Goal: Complete Application Form: Complete application form

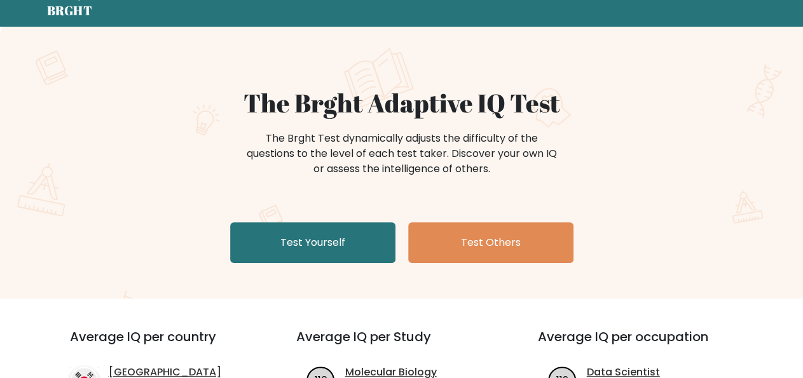
scroll to position [66, 0]
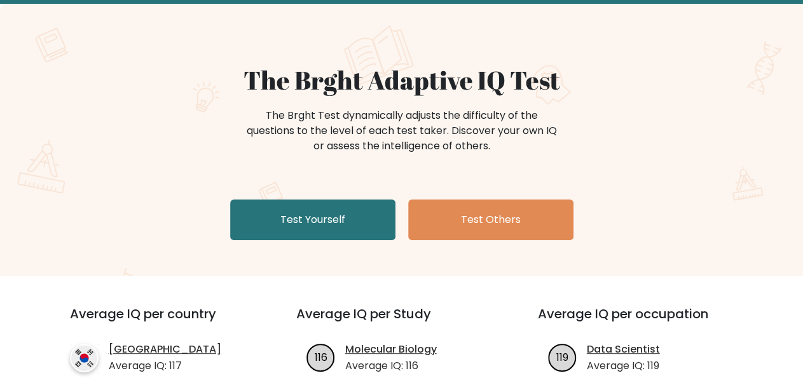
click at [302, 221] on link "Test Yourself" at bounding box center [312, 220] width 165 height 41
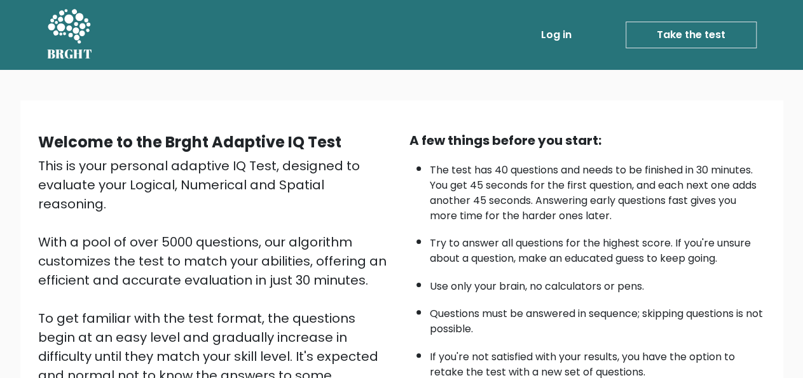
click at [727, 32] on link "Take the test" at bounding box center [691, 35] width 131 height 27
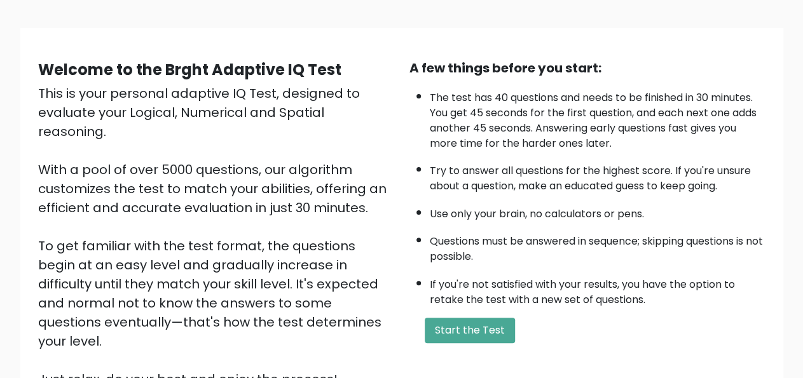
scroll to position [132, 0]
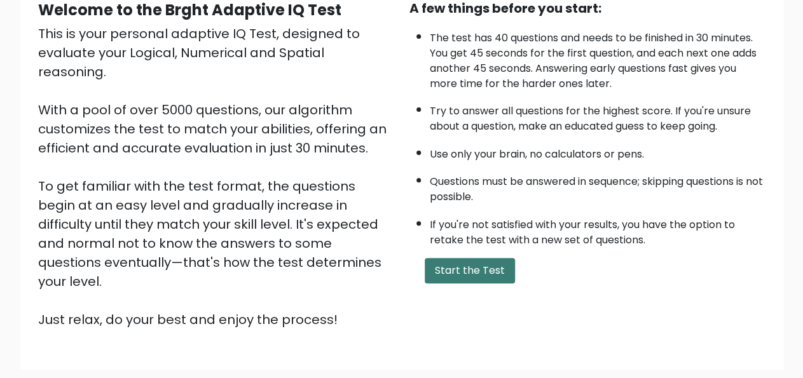
click at [479, 284] on button "Start the Test" at bounding box center [470, 270] width 90 height 25
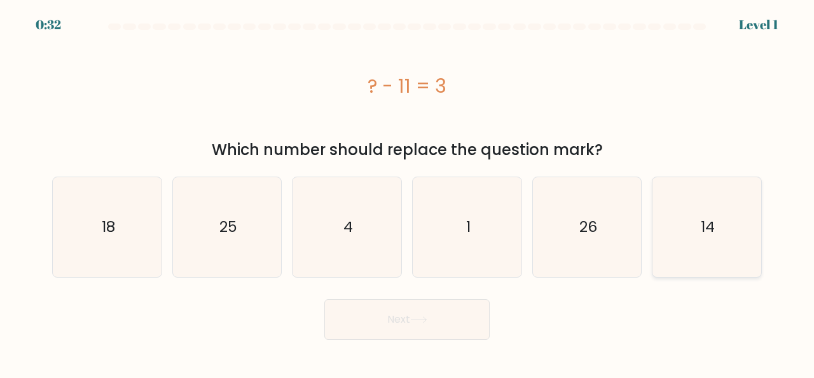
click at [709, 222] on text "14" at bounding box center [708, 227] width 14 height 21
click at [408, 193] on input "f. 14" at bounding box center [407, 190] width 1 height 3
radio input "true"
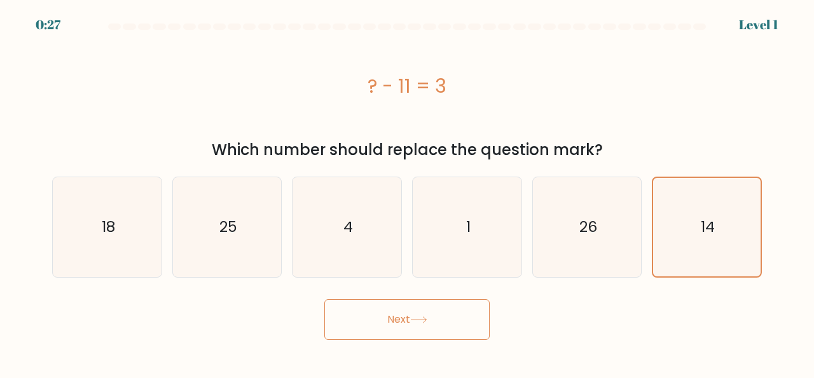
click at [390, 319] on button "Next" at bounding box center [406, 319] width 165 height 41
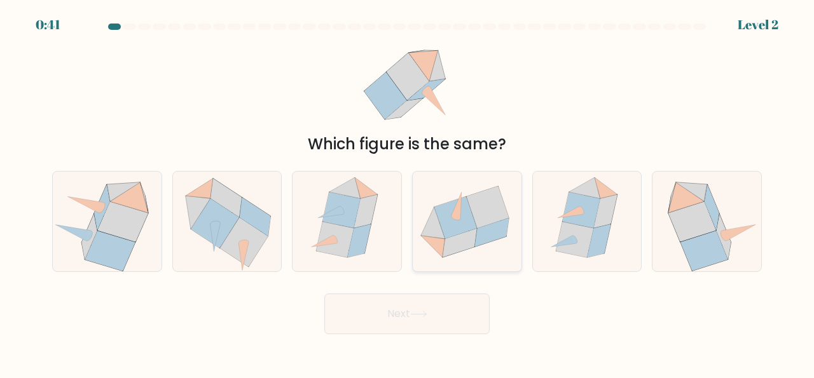
click at [463, 217] on icon at bounding box center [455, 217] width 43 height 42
click at [408, 193] on input "d." at bounding box center [407, 190] width 1 height 3
radio input "true"
click at [392, 308] on button "Next" at bounding box center [406, 314] width 165 height 41
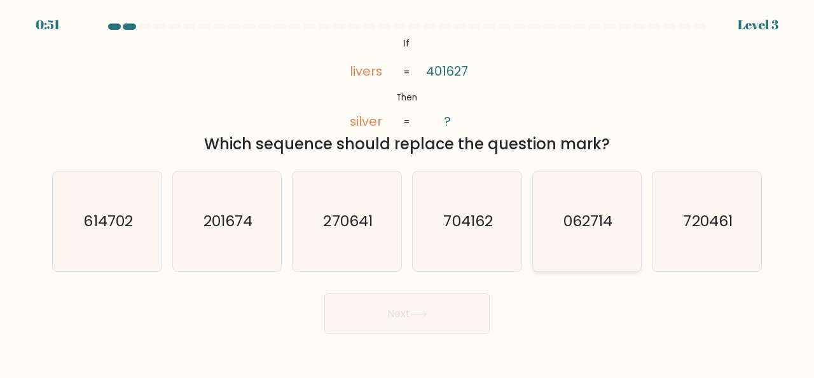
click at [589, 218] on text "062714" at bounding box center [587, 221] width 49 height 21
click at [408, 193] on input "e. 062714" at bounding box center [407, 190] width 1 height 3
radio input "true"
click at [402, 312] on button "Next" at bounding box center [406, 314] width 165 height 41
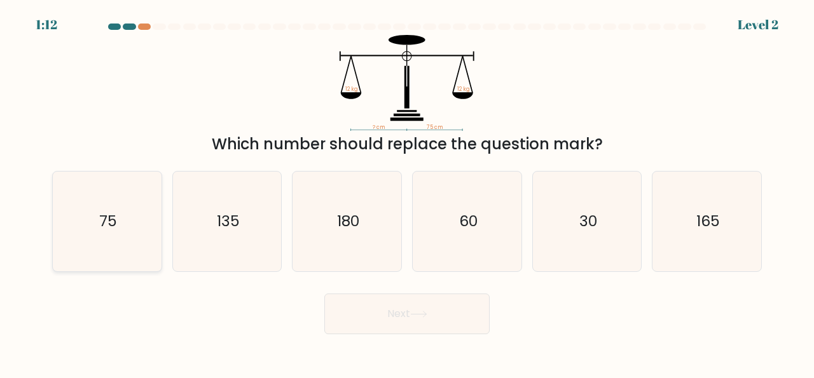
click at [106, 219] on text "75" at bounding box center [108, 221] width 18 height 21
click at [407, 193] on input "a. 75" at bounding box center [407, 190] width 1 height 3
radio input "true"
click at [409, 313] on button "Next" at bounding box center [406, 314] width 165 height 41
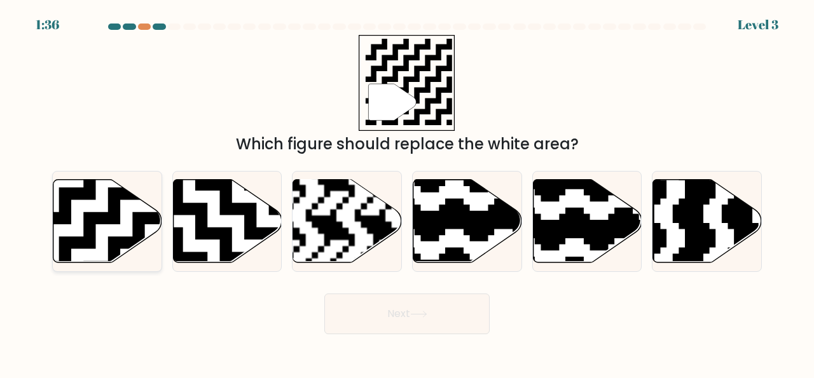
click at [79, 203] on icon at bounding box center [107, 221] width 109 height 83
click at [407, 193] on input "a." at bounding box center [407, 190] width 1 height 3
radio input "true"
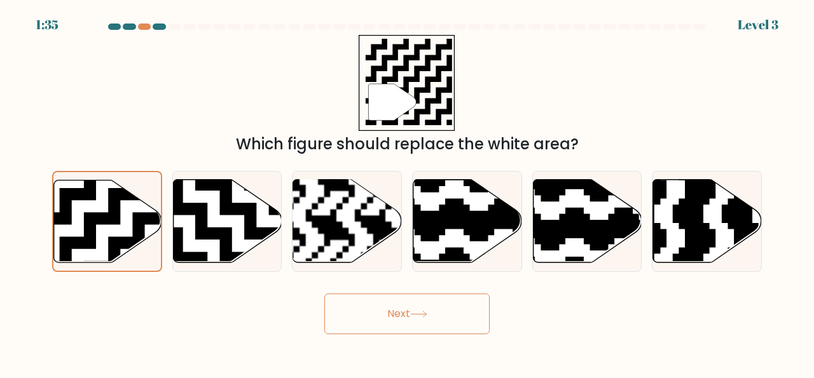
click at [408, 306] on button "Next" at bounding box center [406, 314] width 165 height 41
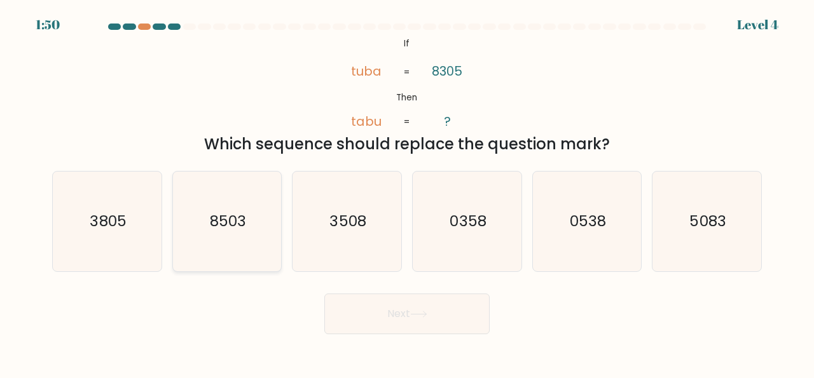
click at [231, 219] on text "8503" at bounding box center [228, 221] width 36 height 21
click at [407, 193] on input "b. 8503" at bounding box center [407, 190] width 1 height 3
radio input "true"
click at [418, 317] on icon at bounding box center [418, 314] width 17 height 7
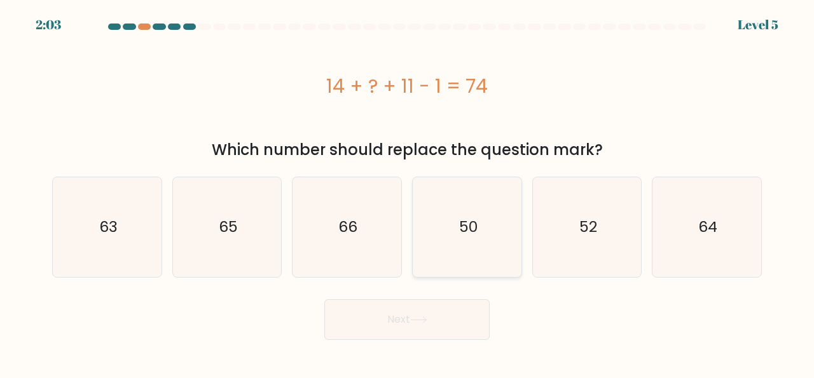
click at [465, 222] on text "50" at bounding box center [467, 227] width 18 height 21
click at [408, 193] on input "d. 50" at bounding box center [407, 190] width 1 height 3
radio input "true"
click at [408, 313] on button "Next" at bounding box center [406, 319] width 165 height 41
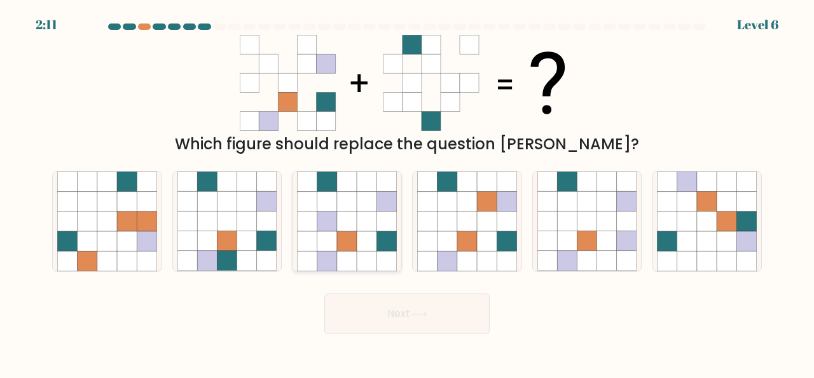
click at [360, 219] on icon at bounding box center [367, 222] width 20 height 20
click at [407, 193] on input "c." at bounding box center [407, 190] width 1 height 3
radio input "true"
click at [434, 315] on button "Next" at bounding box center [406, 314] width 165 height 41
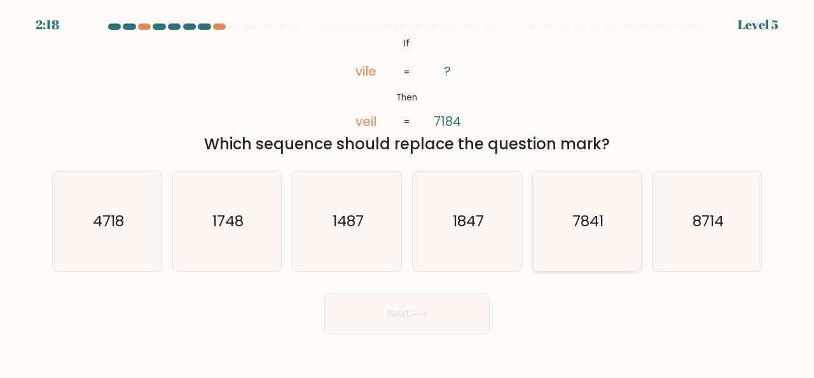
click at [579, 217] on text "7841" at bounding box center [587, 221] width 31 height 21
click at [408, 193] on input "e. 7841" at bounding box center [407, 190] width 1 height 3
radio input "true"
click at [369, 312] on button "Next" at bounding box center [406, 314] width 165 height 41
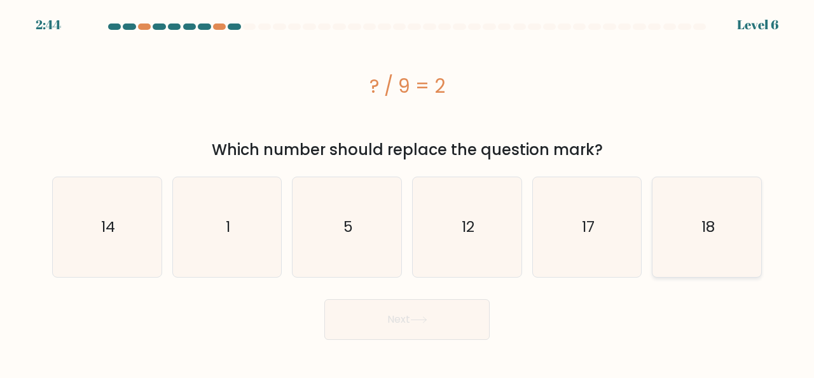
click at [708, 223] on text "18" at bounding box center [707, 227] width 13 height 21
click at [408, 193] on input "f. 18" at bounding box center [407, 190] width 1 height 3
radio input "true"
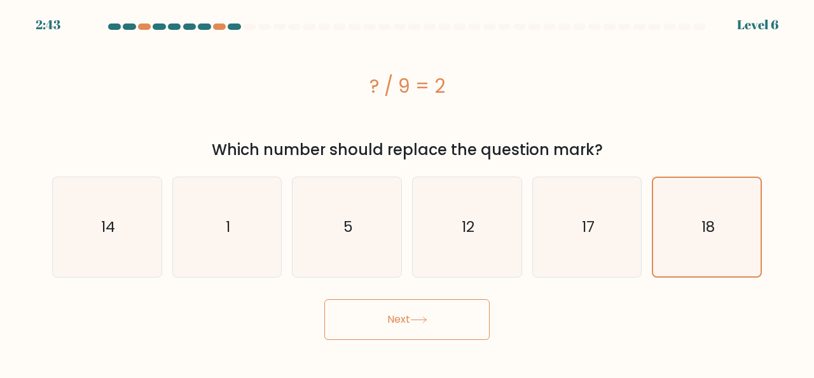
click at [428, 312] on button "Next" at bounding box center [406, 319] width 165 height 41
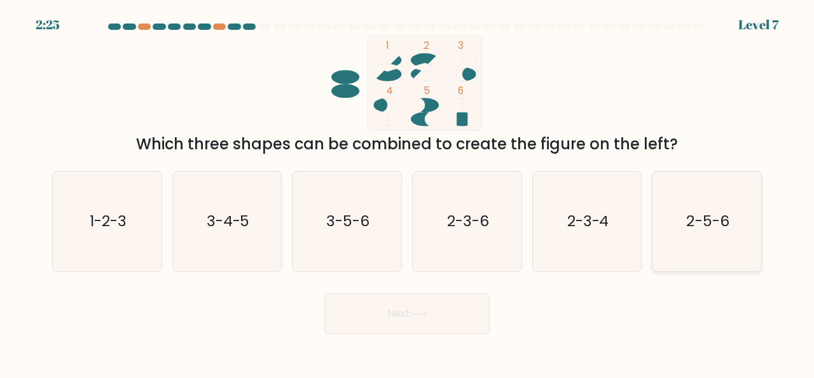
click at [711, 216] on text "2-5-6" at bounding box center [708, 221] width 43 height 21
click at [408, 193] on input "f. 2-5-6" at bounding box center [407, 190] width 1 height 3
radio input "true"
click at [408, 313] on button "Next" at bounding box center [406, 314] width 165 height 41
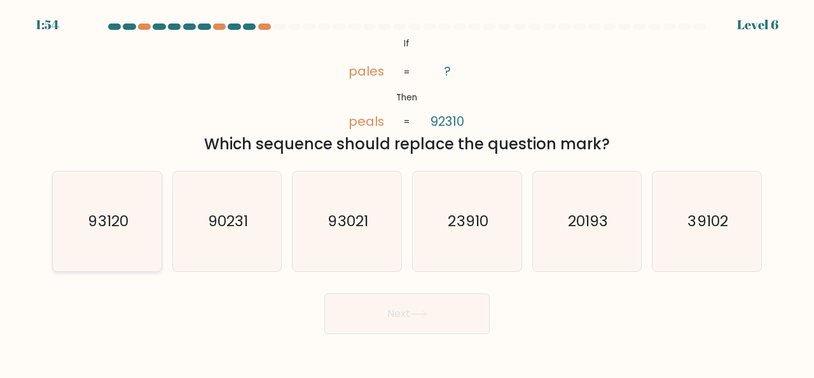
click at [99, 218] on text "93120" at bounding box center [108, 221] width 40 height 21
click at [407, 193] on input "a. 93120" at bounding box center [407, 190] width 1 height 3
radio input "true"
click at [424, 316] on icon at bounding box center [418, 314] width 17 height 7
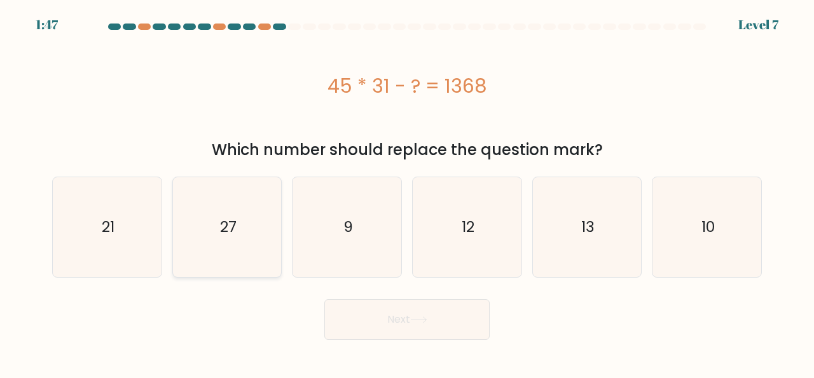
click at [237, 227] on icon "27" at bounding box center [227, 227] width 100 height 100
click at [407, 193] on input "b. 27" at bounding box center [407, 190] width 1 height 3
radio input "true"
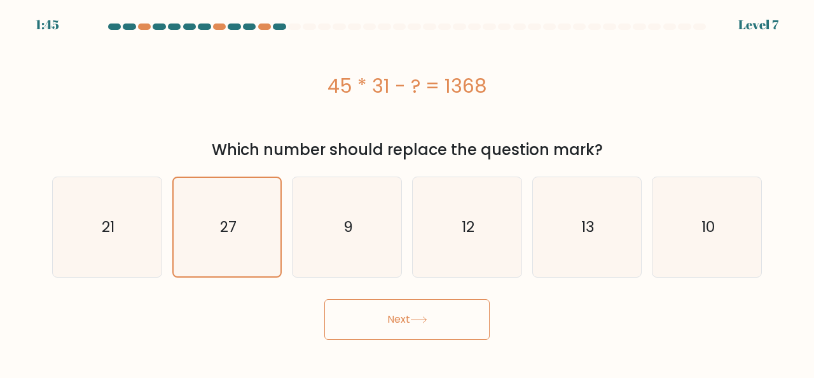
click at [395, 320] on button "Next" at bounding box center [406, 319] width 165 height 41
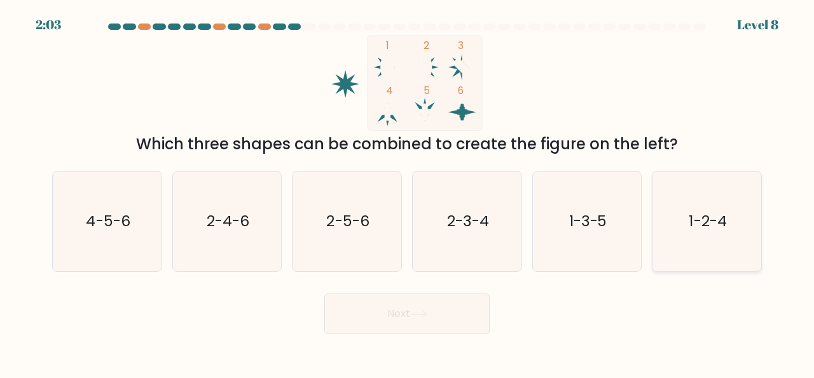
click at [711, 218] on text "1-2-4" at bounding box center [708, 221] width 38 height 21
click at [408, 193] on input "f. 1-2-4" at bounding box center [407, 190] width 1 height 3
radio input "true"
click at [420, 312] on icon at bounding box center [418, 314] width 17 height 7
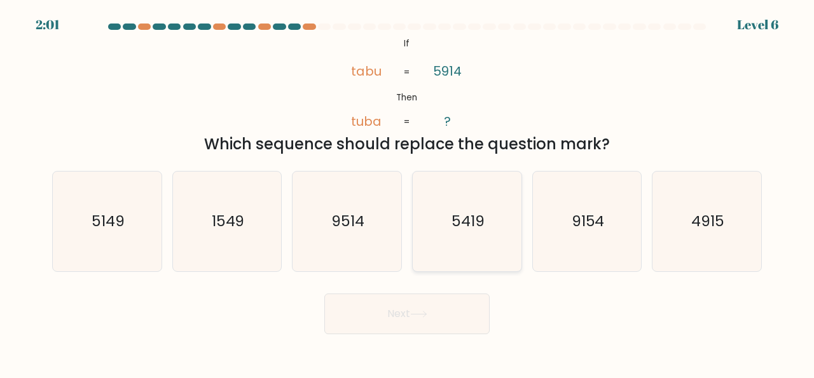
click at [465, 218] on text "5419" at bounding box center [467, 221] width 33 height 21
click at [408, 193] on input "d. 5419" at bounding box center [407, 190] width 1 height 3
radio input "true"
click at [416, 315] on icon at bounding box center [418, 315] width 15 height 6
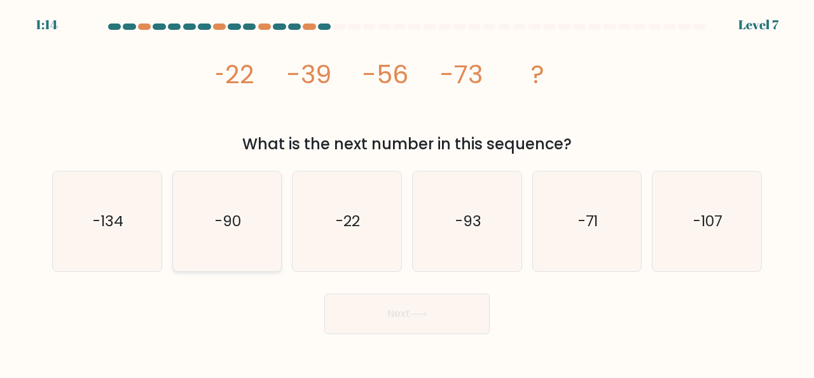
click at [226, 220] on text "-90" at bounding box center [228, 221] width 26 height 21
click at [407, 193] on input "b. -90" at bounding box center [407, 190] width 1 height 3
radio input "true"
click at [408, 312] on button "Next" at bounding box center [406, 314] width 165 height 41
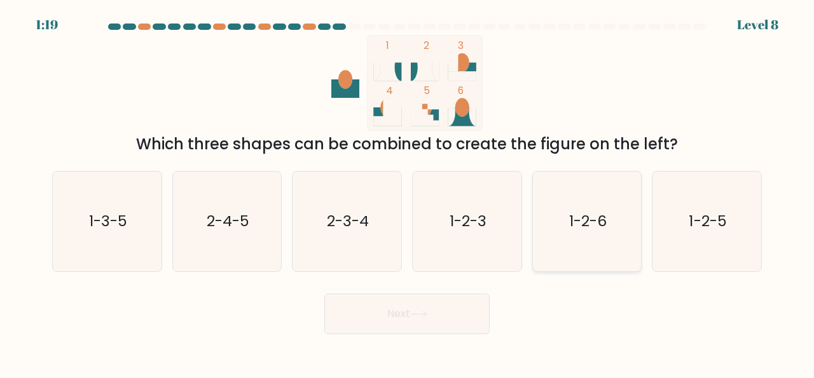
click at [598, 222] on text "1-2-6" at bounding box center [588, 221] width 38 height 21
click at [408, 193] on input "e. 1-2-6" at bounding box center [407, 190] width 1 height 3
radio input "true"
click at [424, 316] on icon at bounding box center [418, 314] width 17 height 7
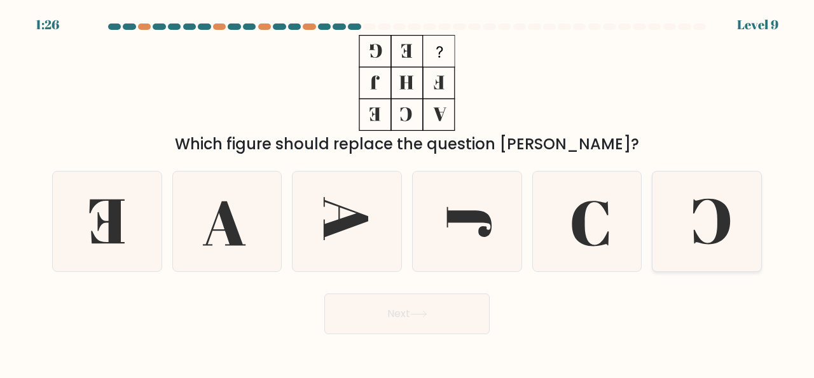
click at [714, 219] on icon at bounding box center [707, 222] width 100 height 100
click at [408, 193] on input "f." at bounding box center [407, 190] width 1 height 3
radio input "true"
click at [409, 313] on button "Next" at bounding box center [406, 314] width 165 height 41
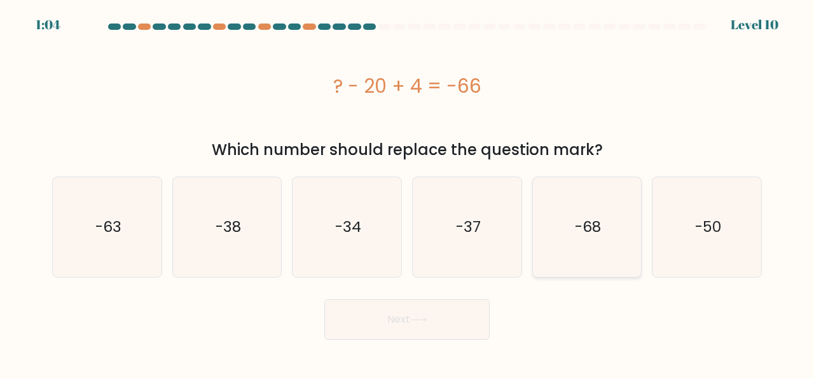
click at [593, 219] on text "-68" at bounding box center [588, 227] width 26 height 21
click at [408, 193] on input "e. -68" at bounding box center [407, 190] width 1 height 3
radio input "true"
click at [403, 322] on button "Next" at bounding box center [406, 319] width 165 height 41
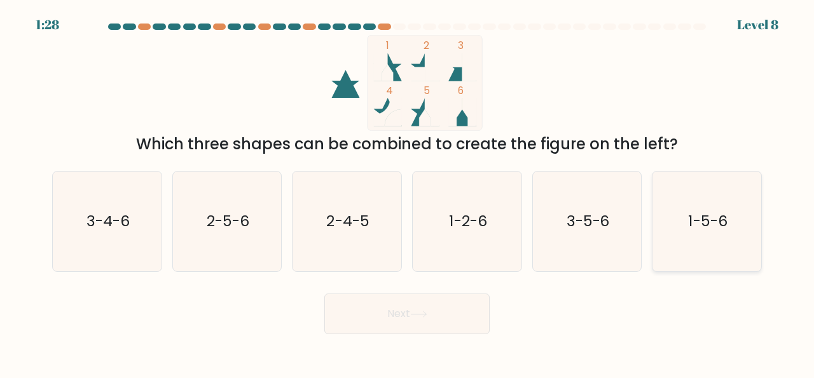
click at [706, 217] on text "1-5-6" at bounding box center [708, 221] width 39 height 21
click at [408, 193] on input "f. 1-5-6" at bounding box center [407, 190] width 1 height 3
radio input "true"
click at [415, 308] on button "Next" at bounding box center [406, 314] width 165 height 41
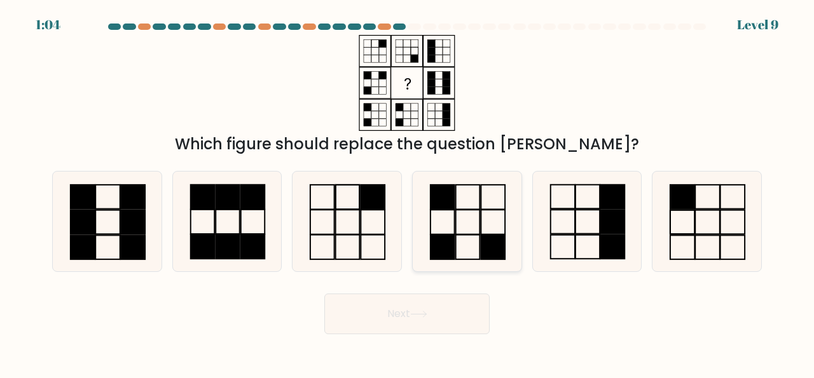
click at [477, 221] on icon at bounding box center [467, 222] width 100 height 100
click at [408, 193] on input "d." at bounding box center [407, 190] width 1 height 3
radio input "true"
click at [420, 315] on icon at bounding box center [418, 314] width 17 height 7
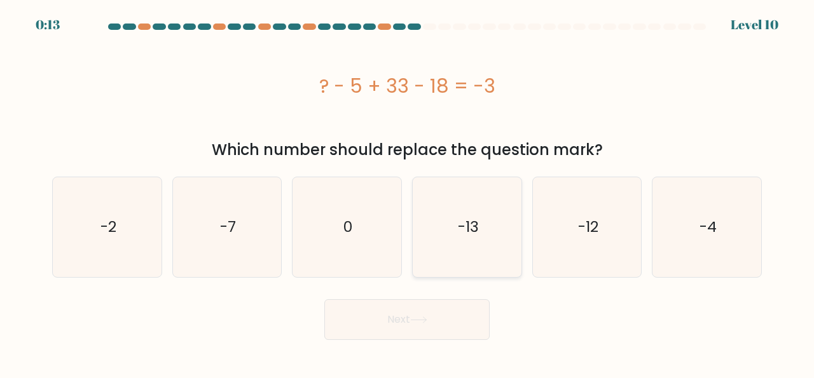
click at [473, 221] on text "-13" at bounding box center [467, 227] width 21 height 21
click at [408, 193] on input "d. -13" at bounding box center [407, 190] width 1 height 3
radio input "true"
click at [417, 322] on icon at bounding box center [418, 320] width 17 height 7
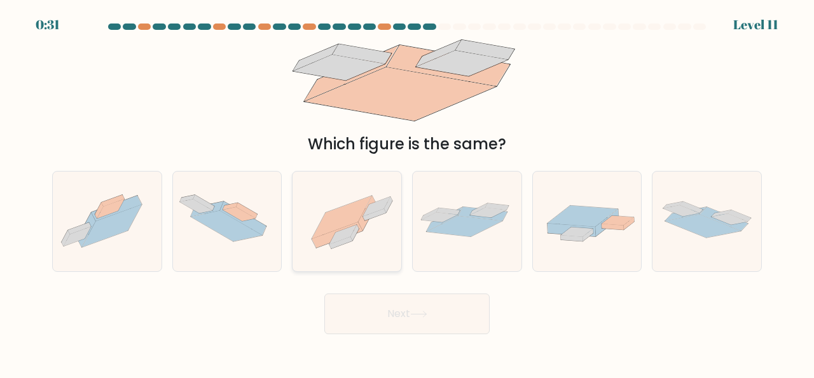
click at [343, 219] on icon at bounding box center [342, 217] width 60 height 43
click at [407, 193] on input "c." at bounding box center [407, 190] width 1 height 3
radio input "true"
click at [424, 312] on icon at bounding box center [418, 314] width 17 height 7
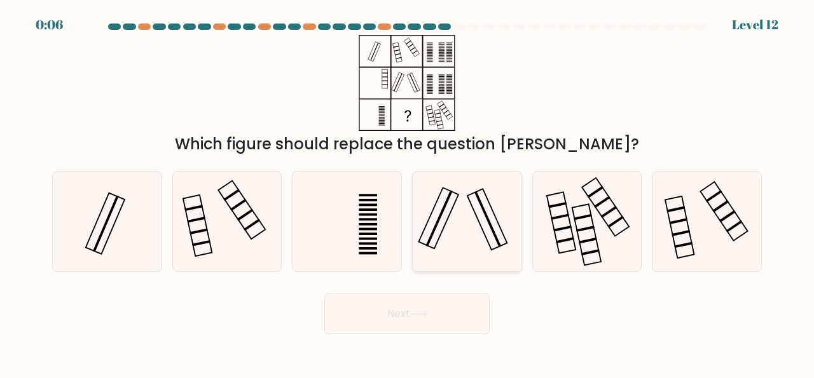
click at [455, 217] on icon at bounding box center [467, 222] width 100 height 100
click at [408, 193] on input "d." at bounding box center [407, 190] width 1 height 3
radio input "true"
drag, startPoint x: 442, startPoint y: 317, endPoint x: 738, endPoint y: 331, distance: 295.9
click at [444, 317] on button "Next" at bounding box center [406, 314] width 165 height 41
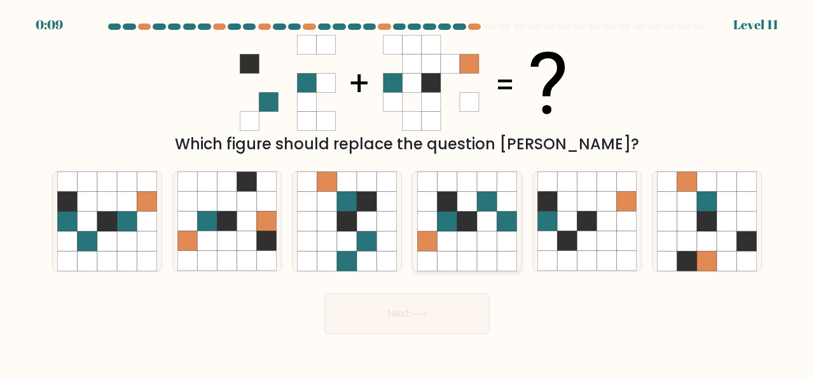
click at [448, 204] on icon at bounding box center [447, 202] width 20 height 20
click at [408, 193] on input "d." at bounding box center [407, 190] width 1 height 3
radio input "true"
click at [437, 319] on button "Next" at bounding box center [406, 314] width 165 height 41
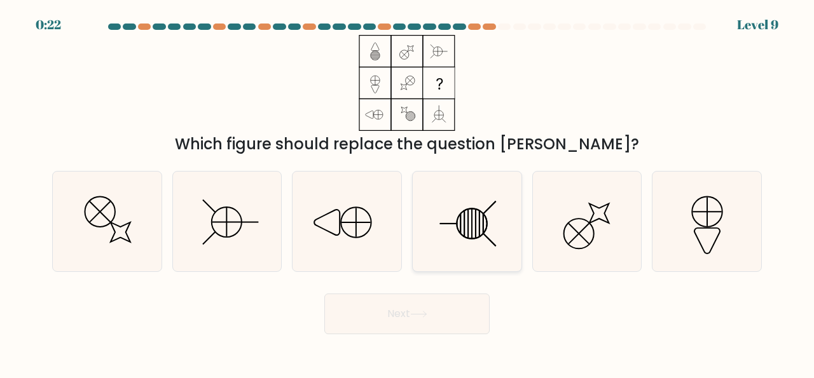
click at [470, 225] on icon at bounding box center [467, 222] width 100 height 100
click at [408, 193] on input "d." at bounding box center [407, 190] width 1 height 3
radio input "true"
click at [427, 312] on icon at bounding box center [418, 314] width 17 height 7
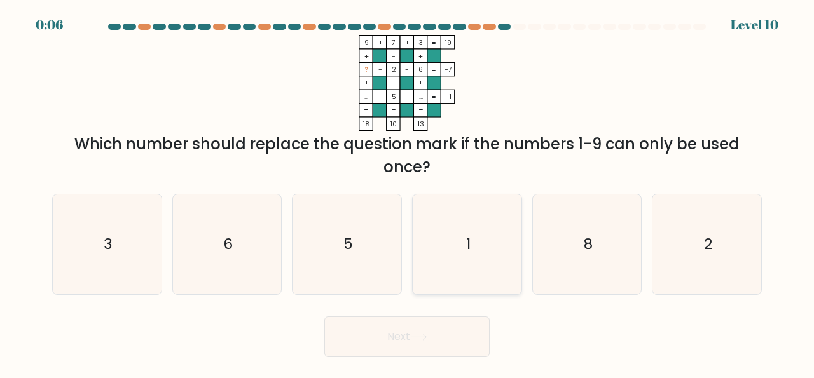
click at [466, 244] on text "1" at bounding box center [467, 244] width 4 height 21
click at [408, 193] on input "d. 1" at bounding box center [407, 190] width 1 height 3
radio input "true"
click at [408, 334] on button "Next" at bounding box center [406, 337] width 165 height 41
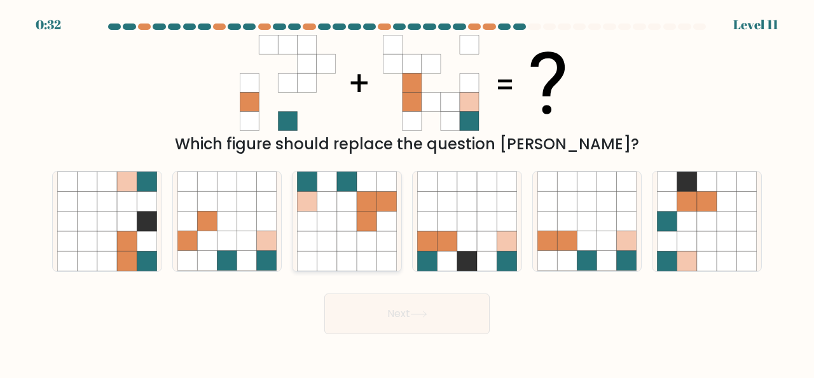
click at [333, 208] on icon at bounding box center [327, 202] width 20 height 20
click at [407, 193] on input "c." at bounding box center [407, 190] width 1 height 3
radio input "true"
click at [452, 321] on button "Next" at bounding box center [406, 314] width 165 height 41
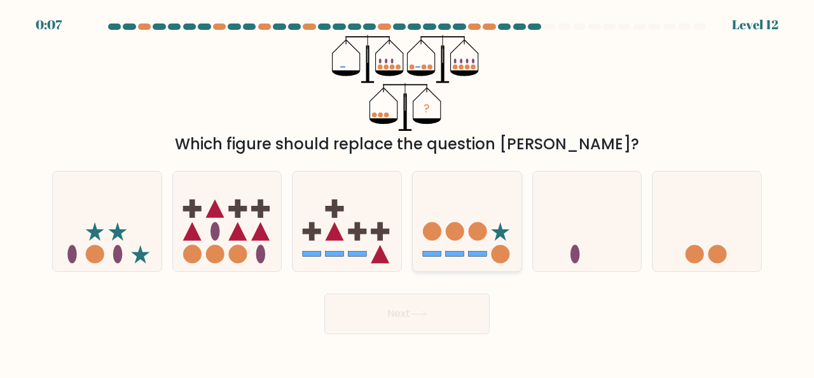
click at [458, 234] on circle at bounding box center [455, 232] width 18 height 18
click at [408, 193] on input "d." at bounding box center [407, 190] width 1 height 3
radio input "true"
click at [419, 325] on button "Next" at bounding box center [406, 314] width 165 height 41
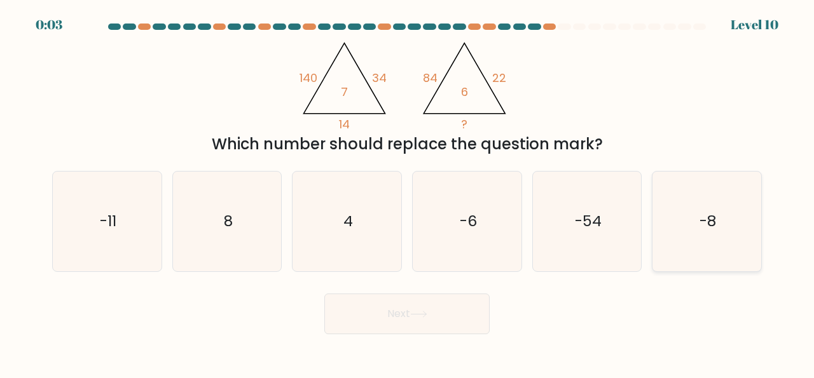
click at [703, 219] on text "-8" at bounding box center [707, 221] width 17 height 21
click at [408, 193] on input "f. -8" at bounding box center [407, 190] width 1 height 3
radio input "true"
click at [404, 306] on button "Next" at bounding box center [406, 314] width 165 height 41
click at [390, 310] on button "Next" at bounding box center [406, 314] width 165 height 41
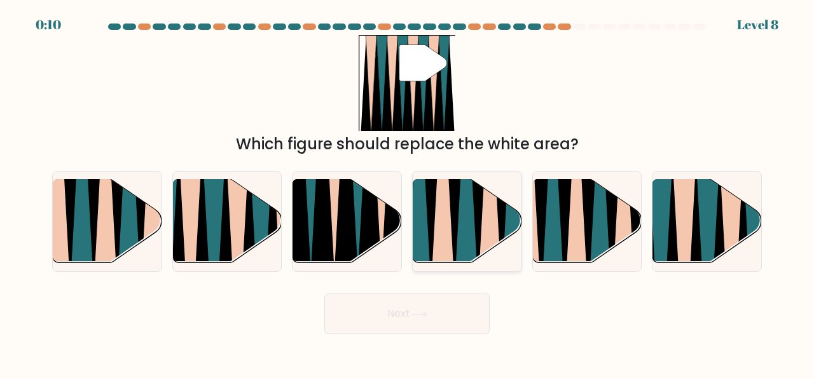
click at [462, 212] on icon at bounding box center [466, 180] width 25 height 217
click at [408, 193] on input "d." at bounding box center [407, 190] width 1 height 3
radio input "true"
click at [409, 319] on button "Next" at bounding box center [406, 314] width 165 height 41
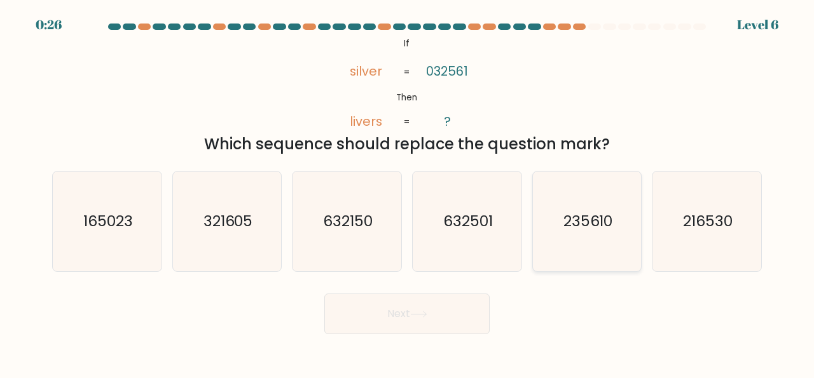
click at [589, 217] on text "235610" at bounding box center [588, 221] width 50 height 21
click at [408, 193] on input "e. 235610" at bounding box center [407, 190] width 1 height 3
radio input "true"
click at [430, 320] on button "Next" at bounding box center [406, 314] width 165 height 41
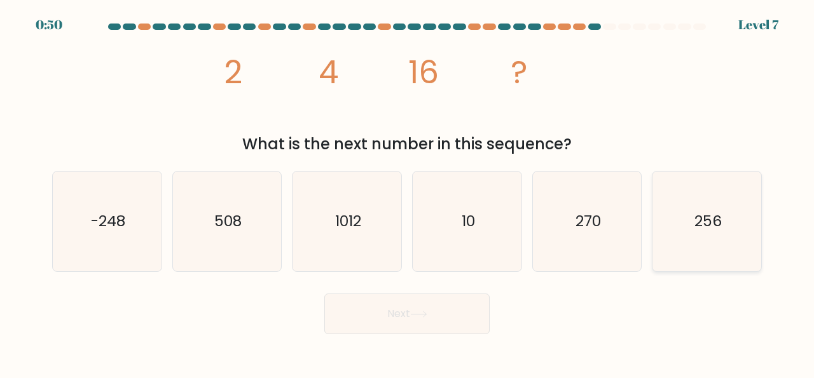
click at [719, 227] on icon "256" at bounding box center [707, 222] width 100 height 100
drag, startPoint x: 381, startPoint y: 313, endPoint x: 403, endPoint y: 299, distance: 26.3
click at [381, 313] on button "Next" at bounding box center [406, 314] width 165 height 41
click at [700, 221] on text "256" at bounding box center [707, 221] width 27 height 21
click at [408, 193] on input "f. 256" at bounding box center [407, 190] width 1 height 3
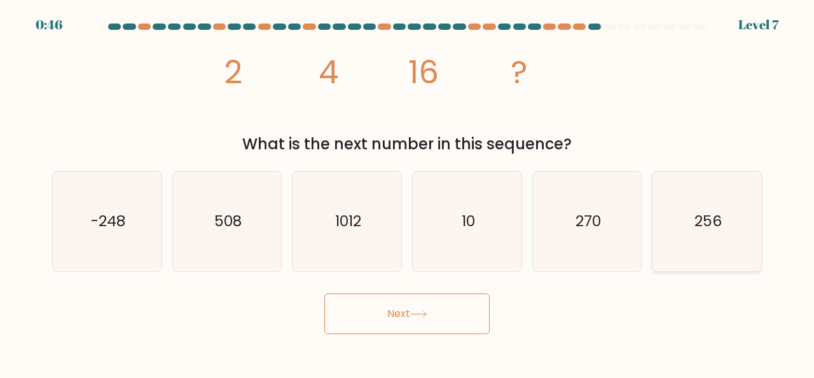
radio input "true"
click at [395, 307] on button "Next" at bounding box center [406, 314] width 165 height 41
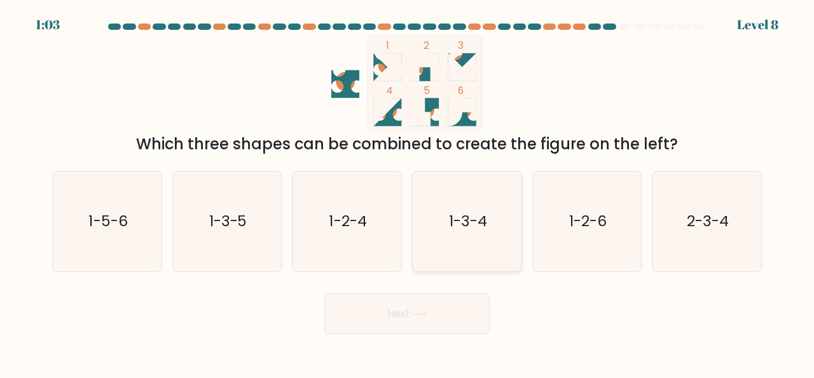
click at [463, 221] on text "1-3-4" at bounding box center [468, 221] width 38 height 21
click at [408, 193] on input "d. 1-3-4" at bounding box center [407, 190] width 1 height 3
radio input "true"
drag, startPoint x: 425, startPoint y: 312, endPoint x: 444, endPoint y: 306, distance: 20.1
click at [425, 312] on icon at bounding box center [418, 314] width 17 height 7
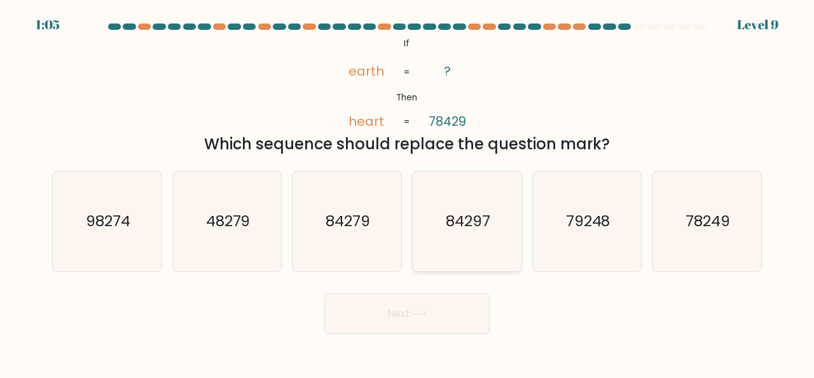
click at [465, 217] on text "84297" at bounding box center [468, 221] width 45 height 21
click at [408, 193] on input "d. 84297" at bounding box center [407, 190] width 1 height 3
radio input "true"
click at [446, 313] on button "Next" at bounding box center [406, 314] width 165 height 41
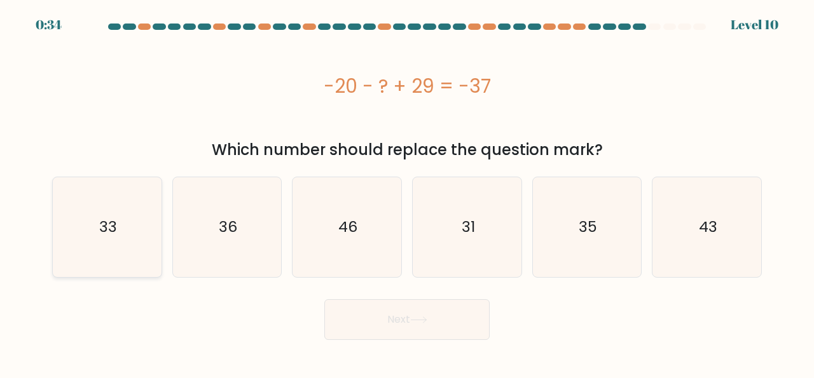
click at [119, 216] on icon "33" at bounding box center [107, 227] width 100 height 100
click at [407, 193] on input "a. 33" at bounding box center [407, 190] width 1 height 3
radio input "true"
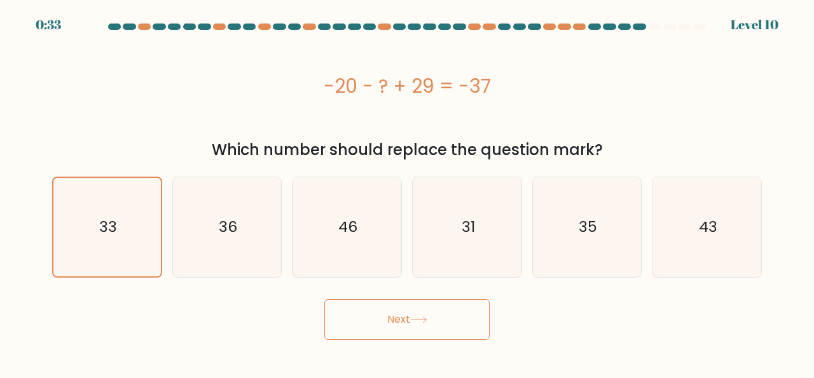
click at [419, 320] on icon at bounding box center [418, 320] width 17 height 7
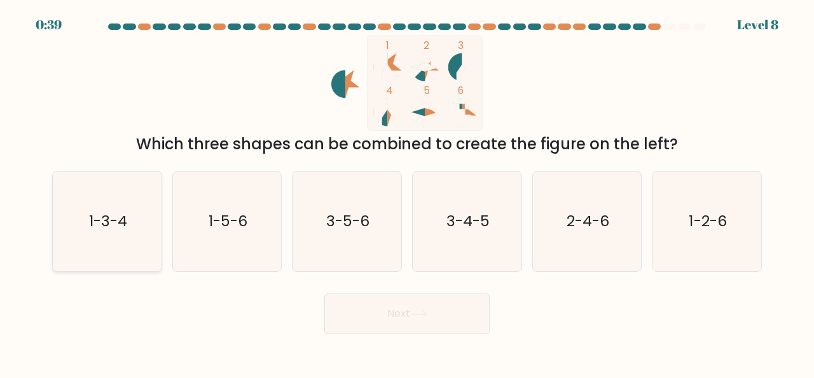
click at [101, 213] on text "1-3-4" at bounding box center [108, 221] width 38 height 21
click at [407, 193] on input "a. 1-3-4" at bounding box center [407, 190] width 1 height 3
radio input "true"
click at [428, 311] on button "Next" at bounding box center [406, 314] width 165 height 41
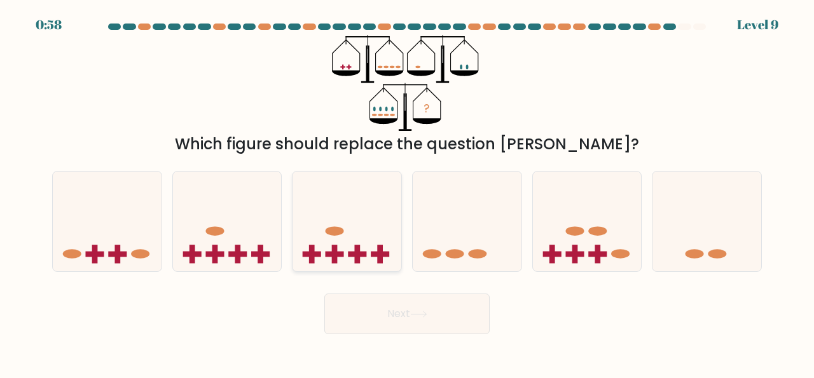
click at [341, 243] on icon at bounding box center [346, 222] width 109 height 90
click at [407, 193] on input "c." at bounding box center [407, 190] width 1 height 3
radio input "true"
click at [454, 320] on button "Next" at bounding box center [406, 314] width 165 height 41
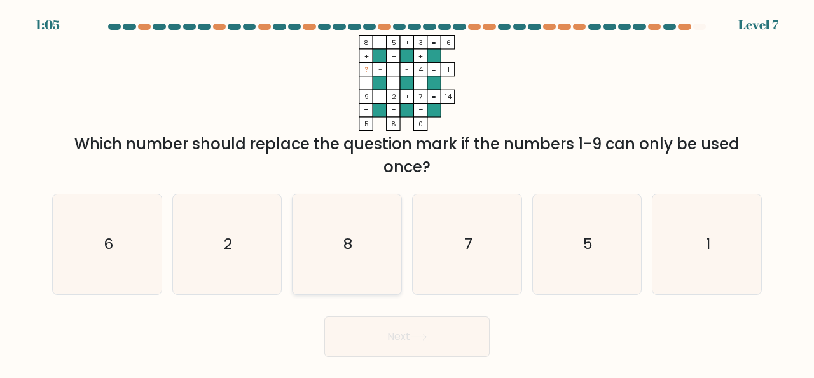
click at [349, 240] on text "8" at bounding box center [347, 244] width 9 height 21
click at [407, 193] on input "c. 8" at bounding box center [407, 190] width 1 height 3
radio input "true"
click at [413, 333] on button "Next" at bounding box center [406, 337] width 165 height 41
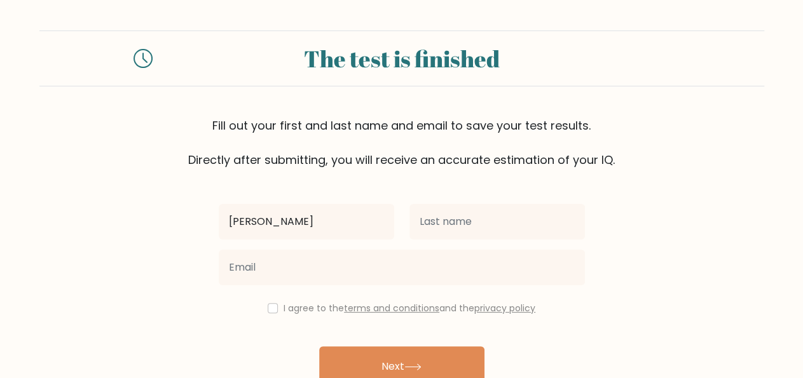
type input "[PERSON_NAME]"
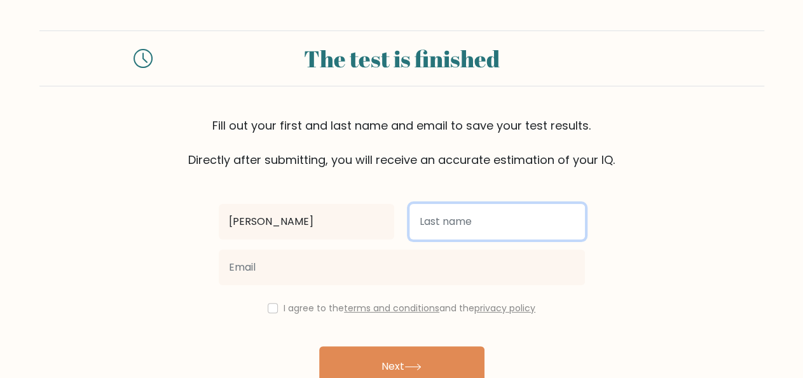
click at [472, 226] on input "text" at bounding box center [496, 222] width 175 height 36
type input "Adaya"
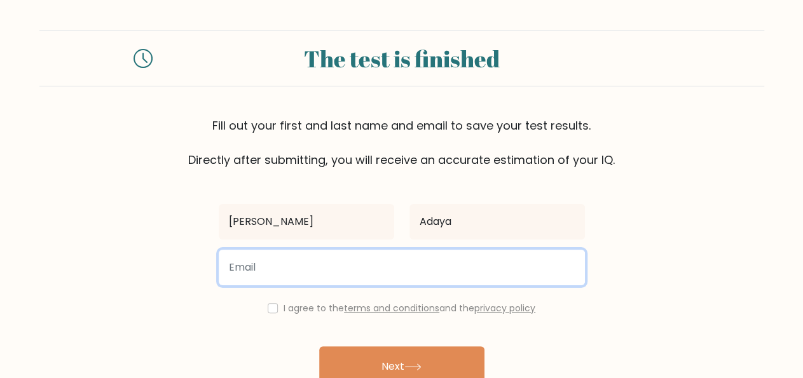
click at [282, 271] on input "email" at bounding box center [402, 268] width 366 height 36
type input "[EMAIL_ADDRESS][DOMAIN_NAME]"
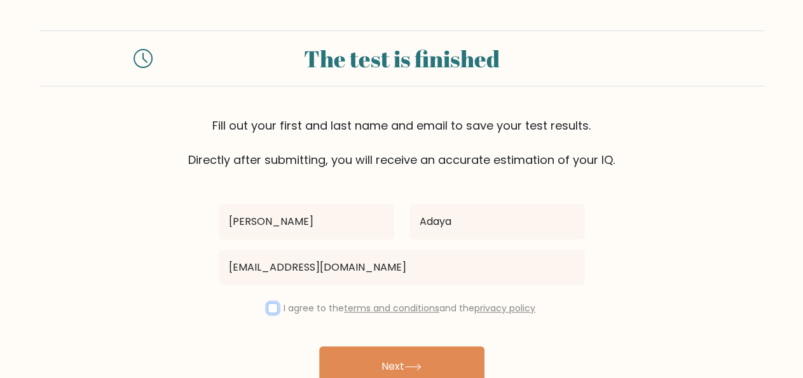
click at [268, 307] on input "checkbox" at bounding box center [273, 308] width 10 height 10
checkbox input "true"
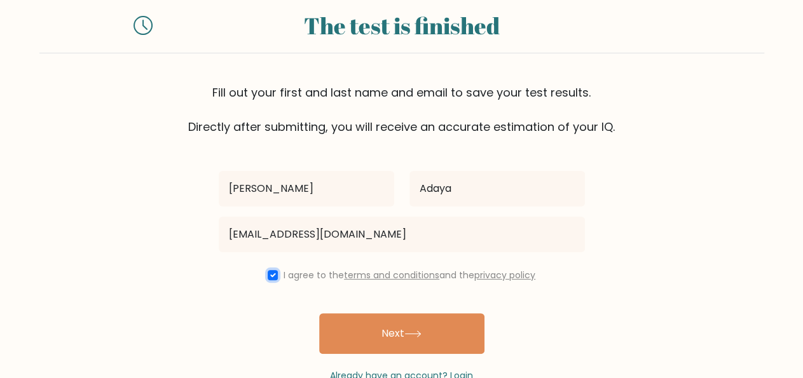
scroll to position [67, 0]
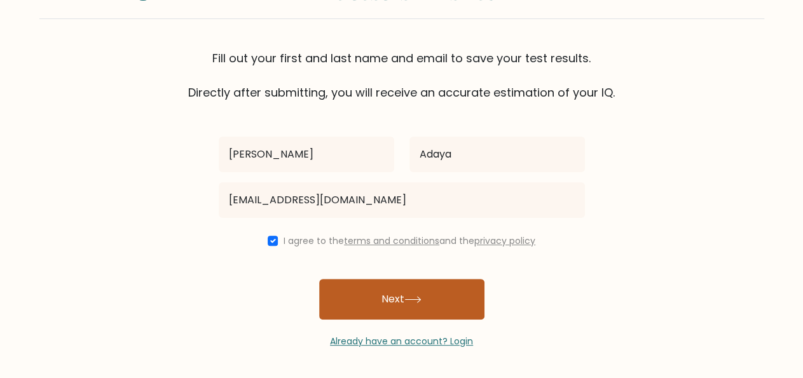
click at [383, 292] on button "Next" at bounding box center [401, 299] width 165 height 41
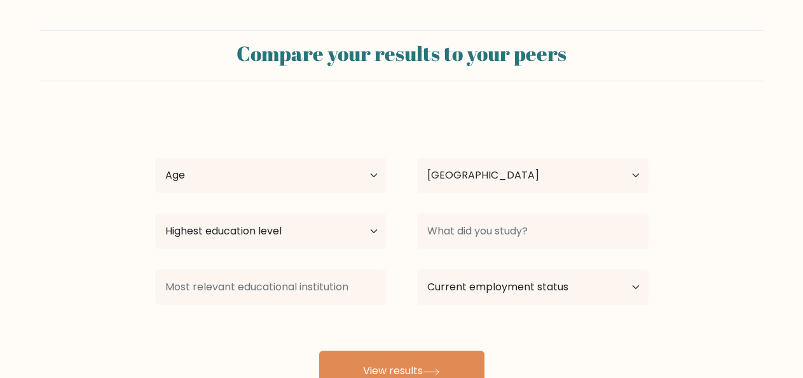
select select "PH"
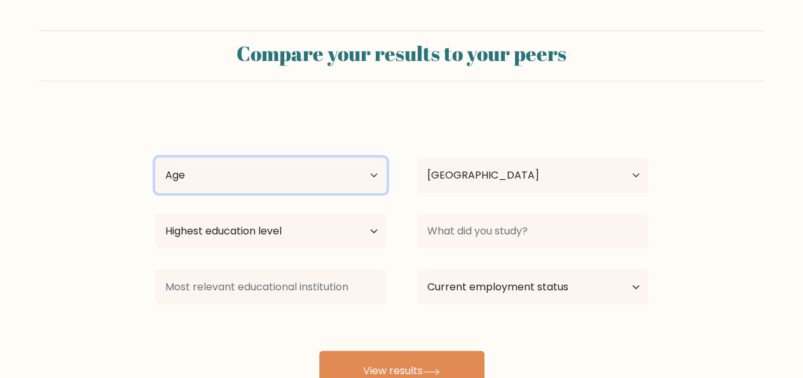
click at [373, 175] on select "Age Under [DEMOGRAPHIC_DATA] [DEMOGRAPHIC_DATA] [DEMOGRAPHIC_DATA] [DEMOGRAPHIC…" at bounding box center [270, 176] width 231 height 36
select select "45_54"
click option "45-54 years old" at bounding box center [0, 0] width 0 height 0
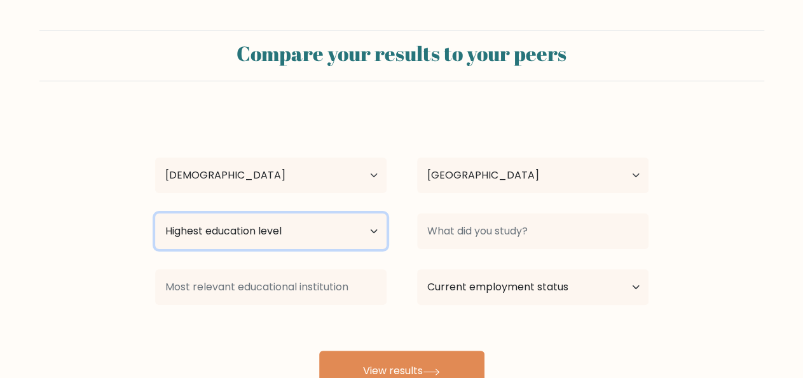
click at [155, 214] on select "Highest education level No schooling Primary Lower Secondary Upper Secondary Oc…" at bounding box center [270, 232] width 231 height 36
select select "bachelors_degree"
click option "Bachelor's degree" at bounding box center [0, 0] width 0 height 0
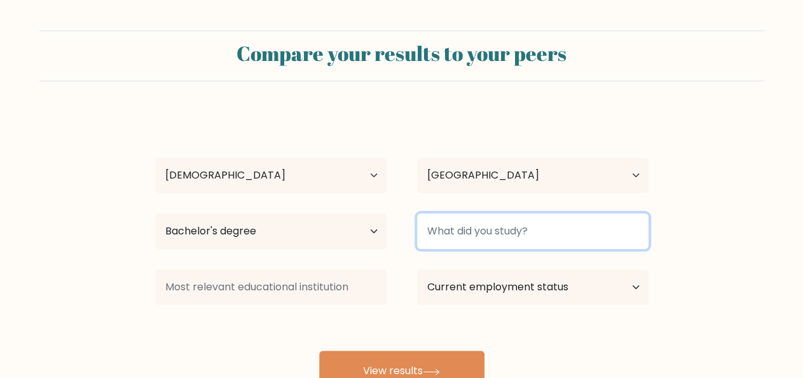
click at [573, 235] on input at bounding box center [532, 232] width 231 height 36
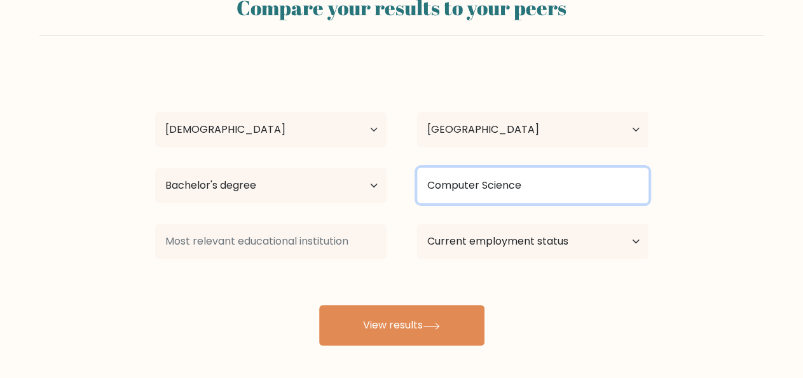
scroll to position [66, 0]
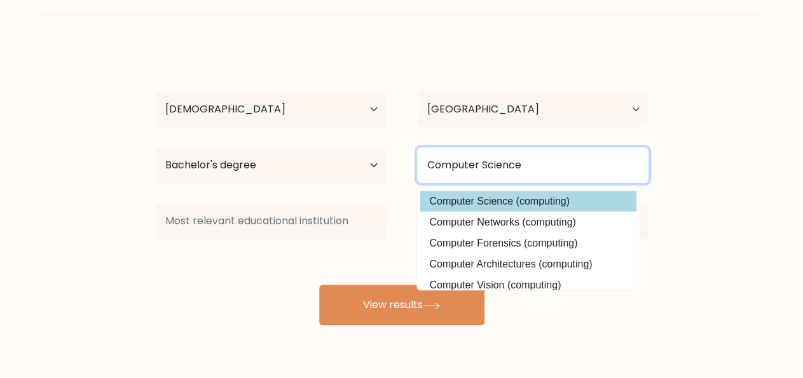
type input "Computer Science"
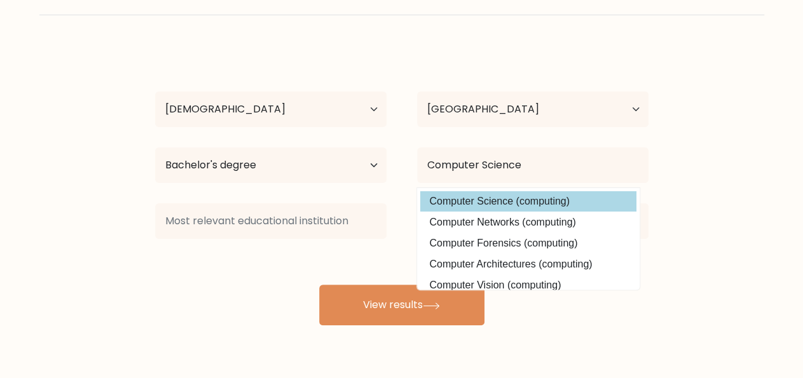
click at [489, 198] on option "Computer Science (computing)" at bounding box center [528, 201] width 216 height 20
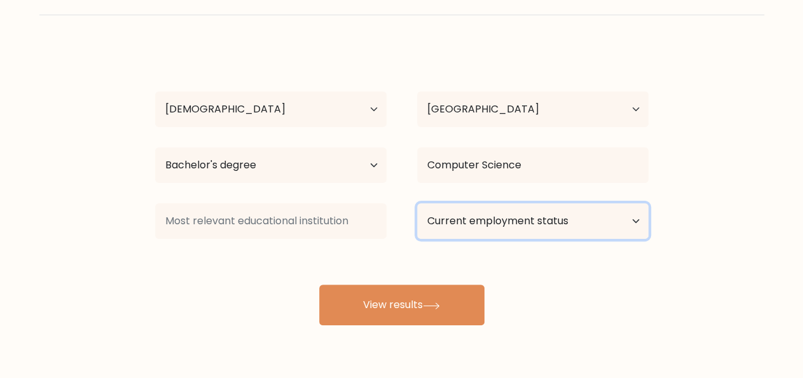
select select "other"
click option "Other / prefer not to answer" at bounding box center [0, 0] width 0 height 0
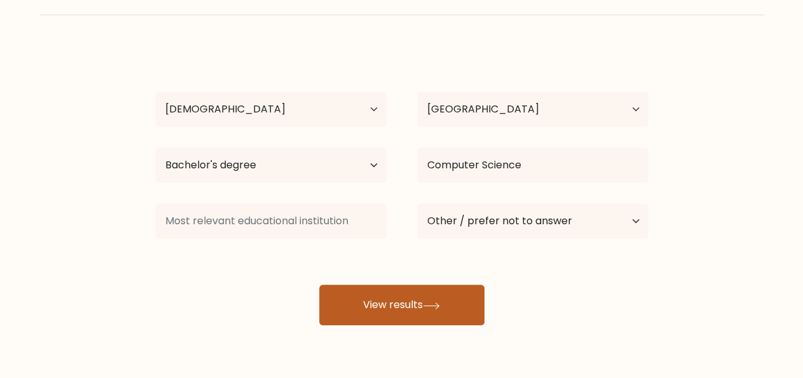
click at [414, 309] on button "View results" at bounding box center [401, 305] width 165 height 41
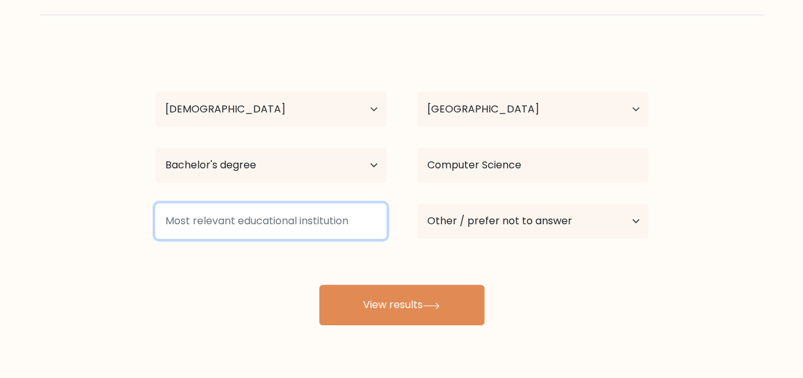
click at [298, 222] on input at bounding box center [270, 221] width 231 height 36
drag, startPoint x: 177, startPoint y: 222, endPoint x: 226, endPoint y: 216, distance: 48.7
click at [181, 221] on input "UNiversity" at bounding box center [270, 221] width 231 height 36
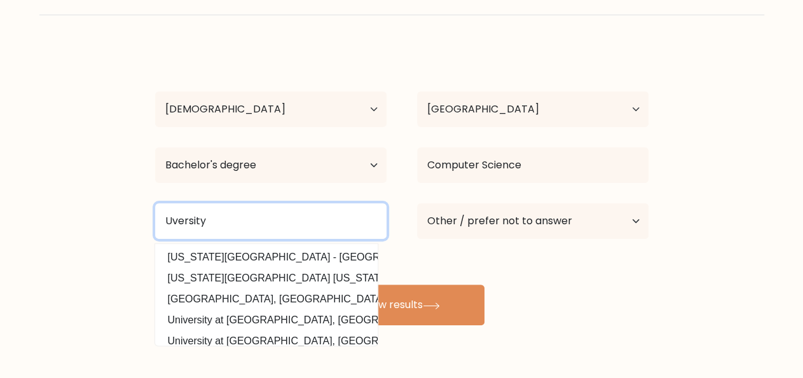
click at [228, 214] on input "Uversity" at bounding box center [270, 221] width 231 height 36
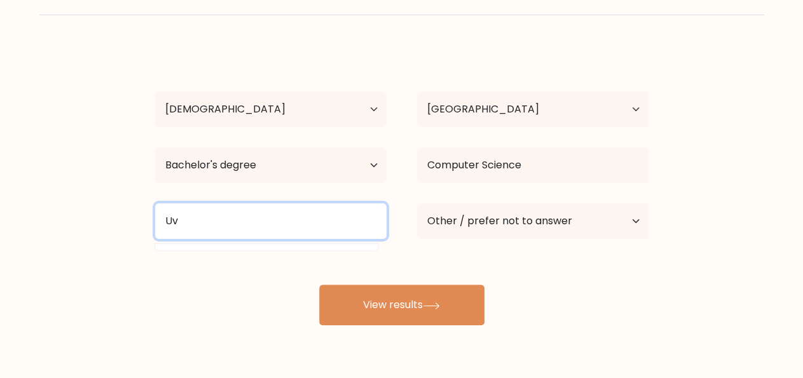
type input "U"
type input "M"
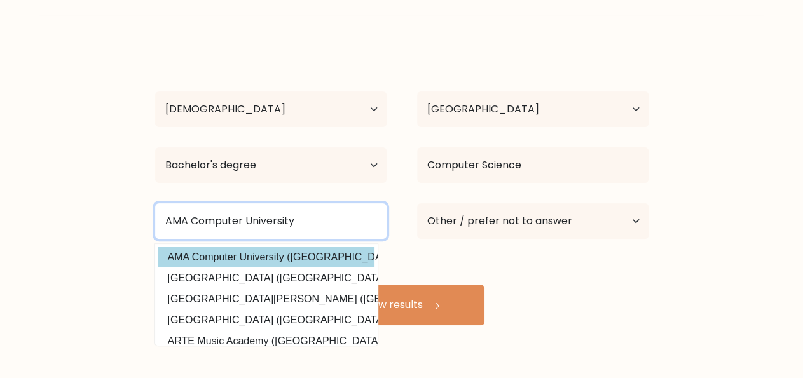
type input "AMA Computer University"
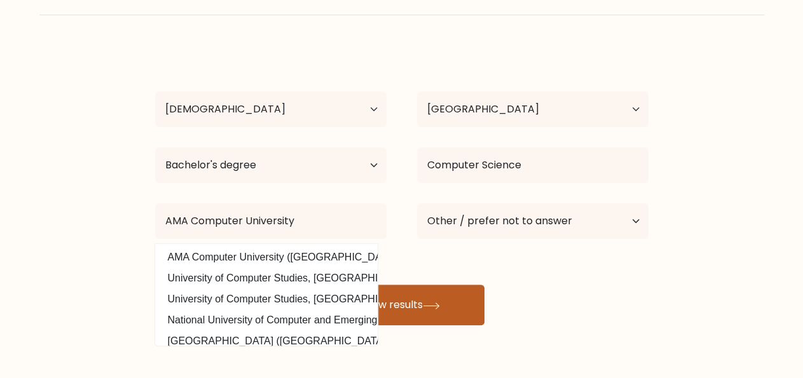
click at [422, 303] on button "View results" at bounding box center [401, 305] width 165 height 41
